Goal: Information Seeking & Learning: Stay updated

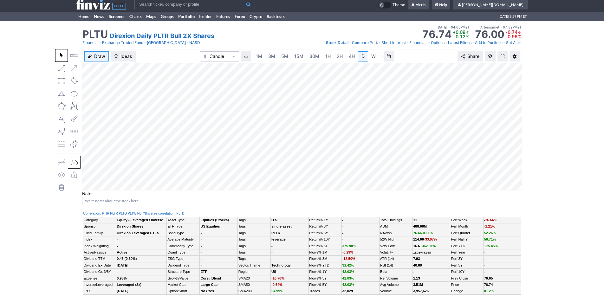
scroll to position [0, 6]
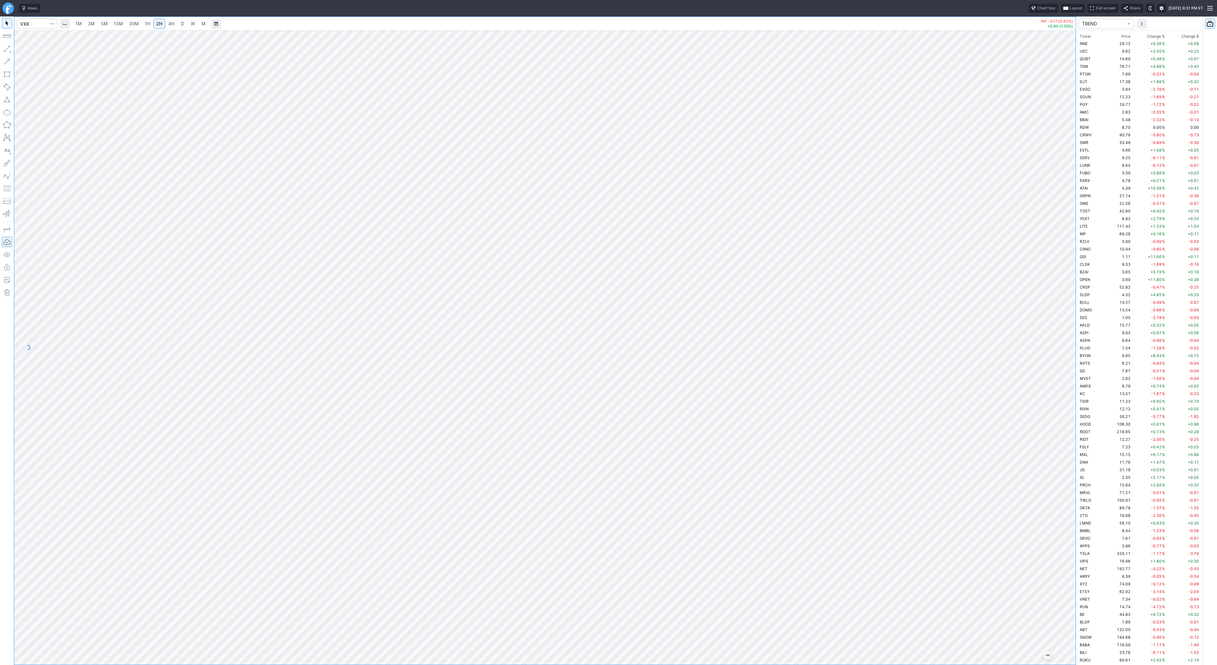
scroll to position [205, 0]
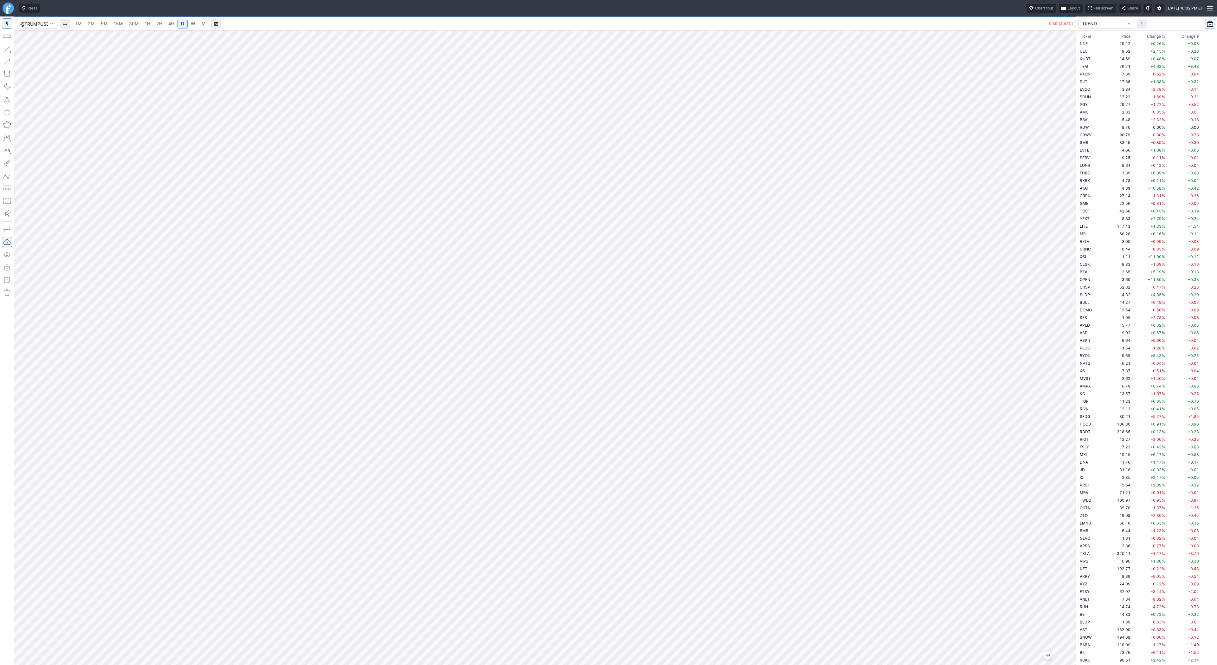
scroll to position [472, 0]
